Goal: Find specific page/section

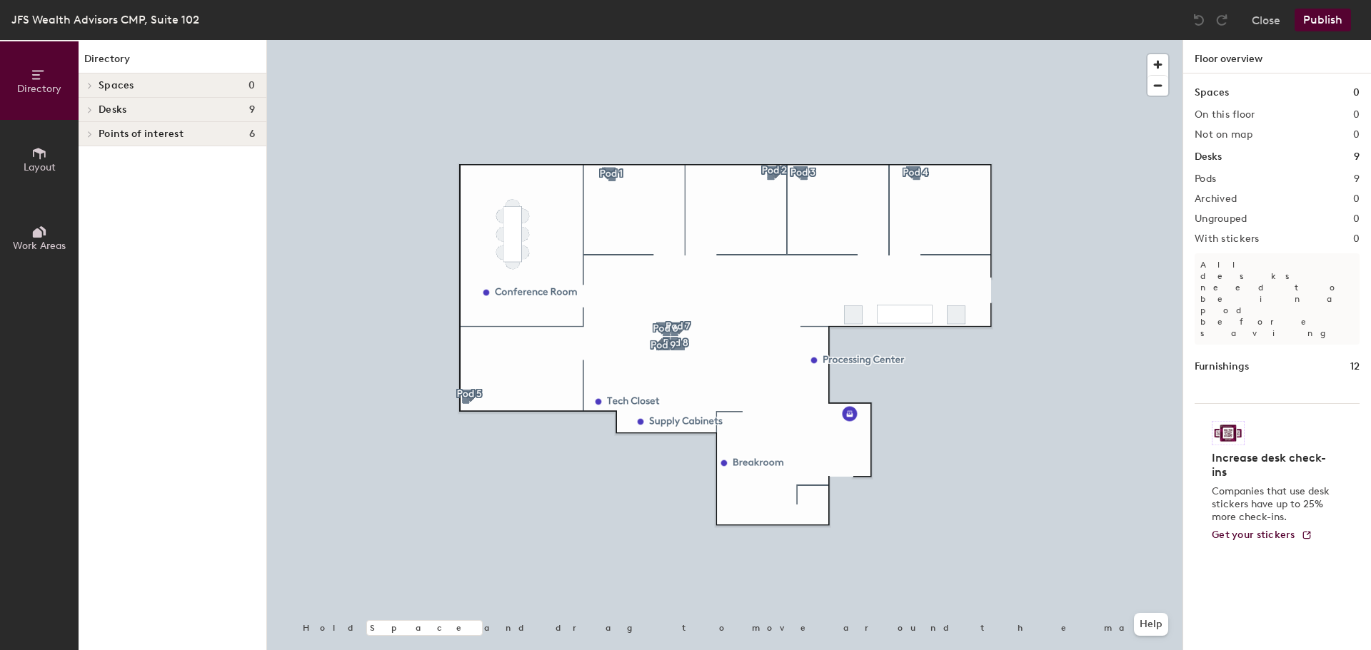
click at [770, 40] on div at bounding box center [724, 40] width 915 height 0
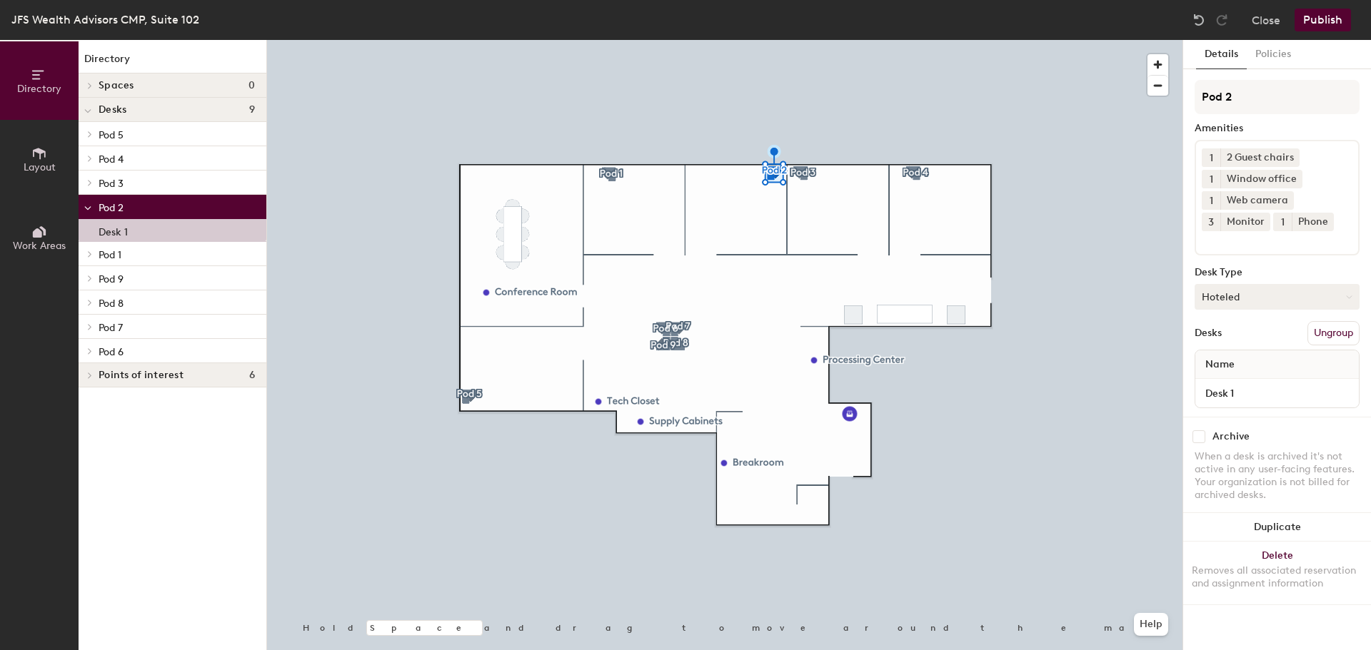
click at [1248, 296] on button "Hoteled" at bounding box center [1277, 297] width 165 height 26
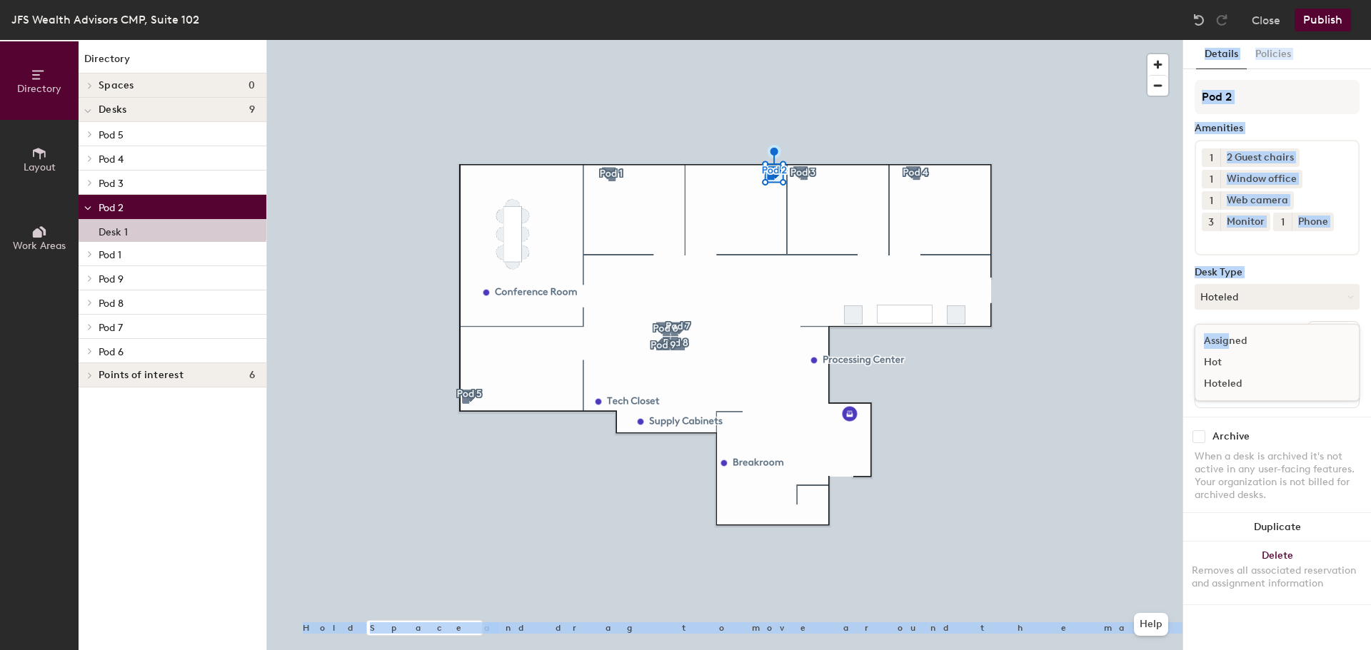
click at [1085, 388] on div "Directory Layout Work Areas Directory Spaces 0 Desks 9 Pod 5 Desk 1 Pod 4 Desk …" at bounding box center [685, 345] width 1371 height 610
click at [1084, 40] on div at bounding box center [724, 40] width 915 height 0
